Goal: Task Accomplishment & Management: Use online tool/utility

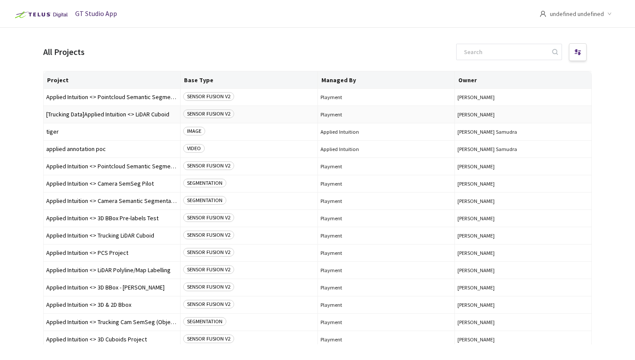
scroll to position [38, 0]
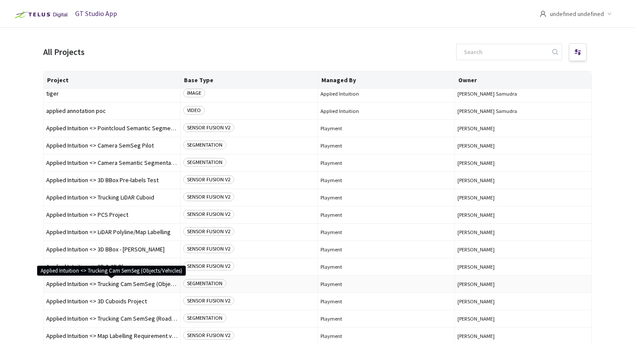
click at [154, 284] on span "Applied Intuition <> Trucking Cam SemSeg (Objects/Vehicles)" at bounding box center [111, 283] width 131 height 6
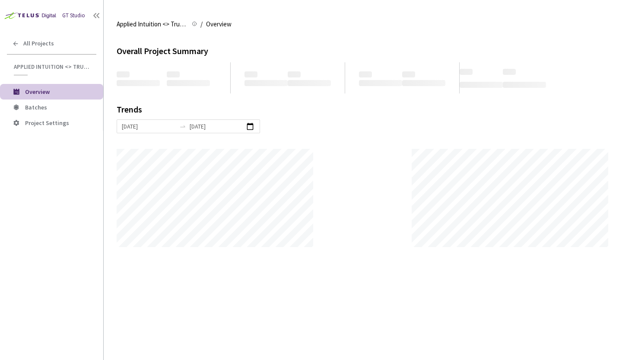
scroll to position [360, 635]
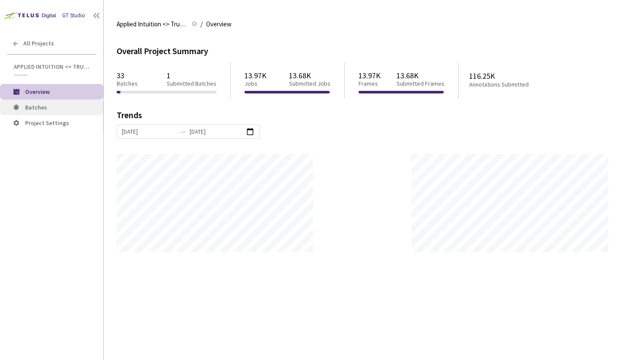
click at [77, 112] on li "Batches" at bounding box center [51, 107] width 103 height 16
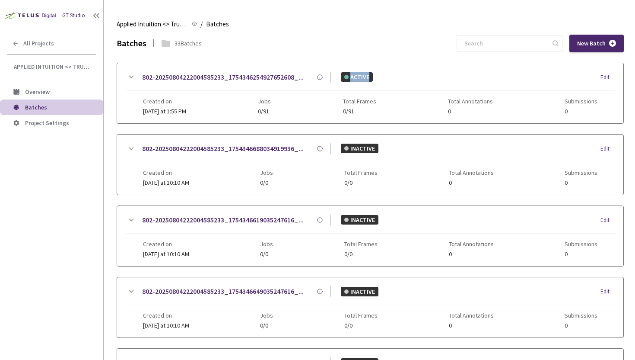
drag, startPoint x: 331, startPoint y: 74, endPoint x: 366, endPoint y: 76, distance: 34.6
click at [366, 75] on div "ACTIVE Edit" at bounding box center [473, 77] width 284 height 10
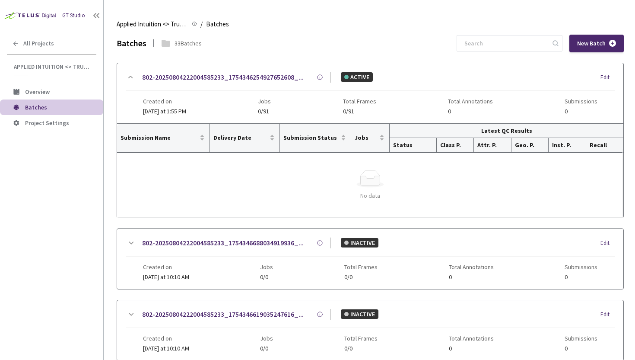
click at [350, 185] on div "Simple Empty" at bounding box center [370, 178] width 493 height 17
click at [354, 181] on div "Simple Empty" at bounding box center [370, 178] width 493 height 17
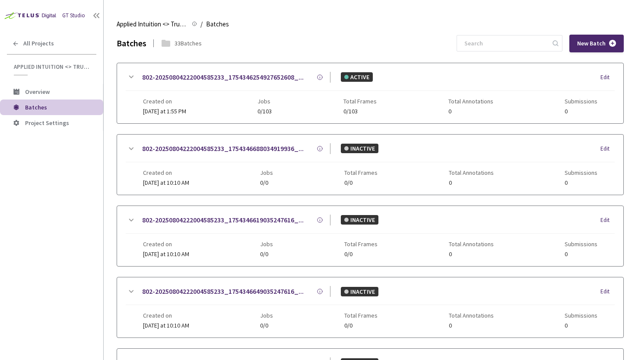
click at [615, 74] on div "802-20250804222004585233_1754346254927652608_... 802-20250804222004585233_17543…" at bounding box center [370, 93] width 507 height 60
click at [605, 82] on div "802-20250804222004585233_1754346254927652608_... 802-20250804222004585233_17543…" at bounding box center [370, 81] width 489 height 19
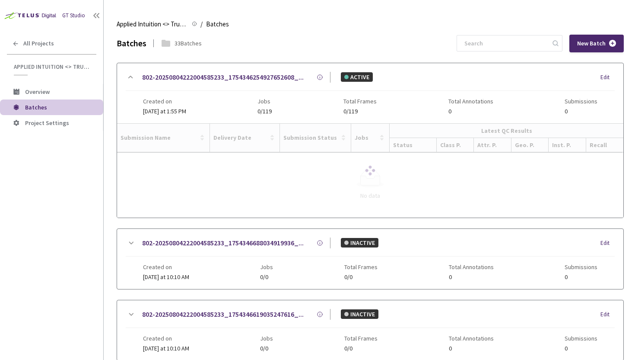
click at [605, 76] on div "Edit" at bounding box center [608, 77] width 14 height 9
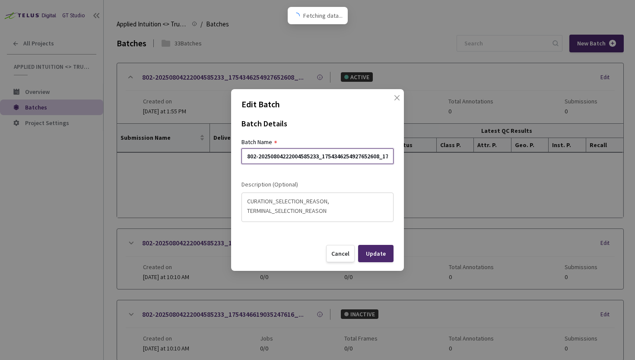
click at [350, 157] on input "802-20250804222004585233_1754346254927652608_1754346284927652608_test" at bounding box center [318, 156] width 152 height 16
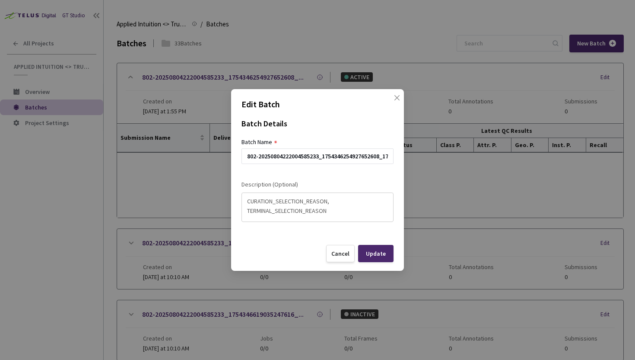
click at [336, 203] on textarea "CURATION_SELECTION_REASON, TERMINAL_SELECTION_REASON" at bounding box center [317, 205] width 141 height 22
drag, startPoint x: 339, startPoint y: 211, endPoint x: 223, endPoint y: 196, distance: 116.4
click at [223, 196] on div "Edit Batch Batch Details Batch Name 802-20250804222004585233_175434625492765260…" at bounding box center [317, 180] width 635 height 360
click at [391, 98] on span "Close" at bounding box center [397, 106] width 24 height 24
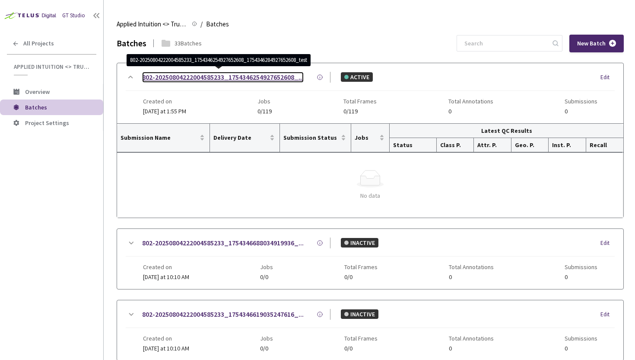
click at [222, 80] on link "802-20250804222004585233_1754346254927652608_..." at bounding box center [223, 77] width 162 height 11
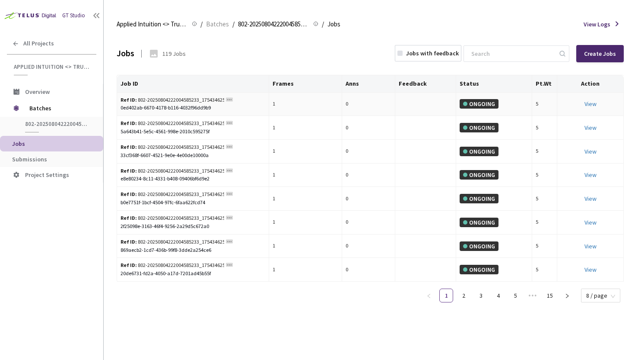
click at [593, 96] on td "View" at bounding box center [591, 104] width 67 height 24
click at [591, 101] on link "View This will only let you view the job and not perform the labelling task." at bounding box center [591, 104] width 12 height 8
